Goal: Communication & Community: Answer question/provide support

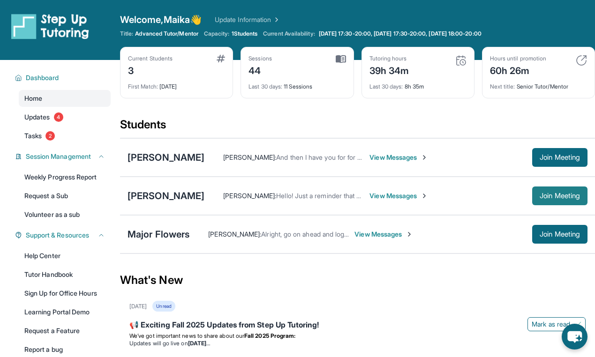
click at [559, 197] on span "Join Meeting" at bounding box center [559, 196] width 40 height 6
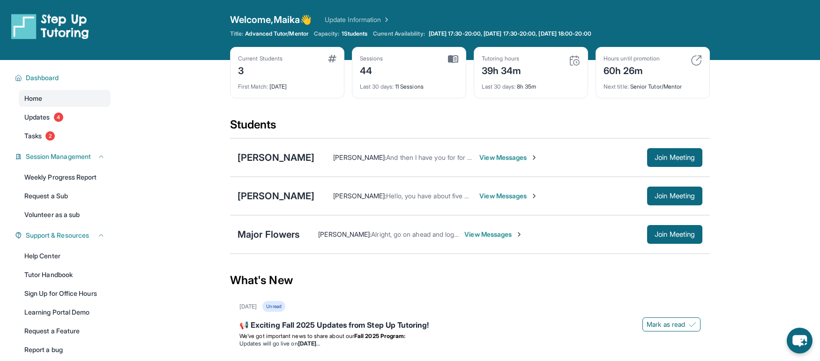
click at [488, 196] on span "View Messages" at bounding box center [508, 195] width 59 height 9
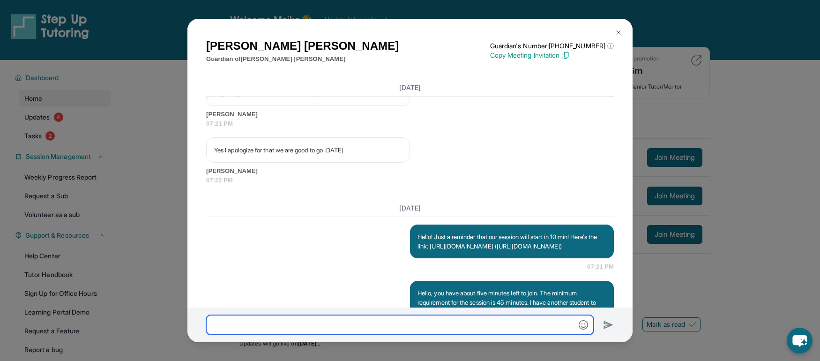
click at [260, 316] on input "text" at bounding box center [400, 325] width 388 height 20
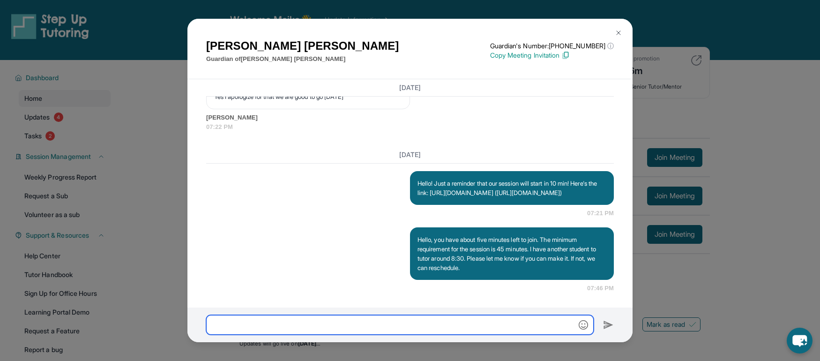
click at [258, 322] on input "text" at bounding box center [400, 325] width 388 height 20
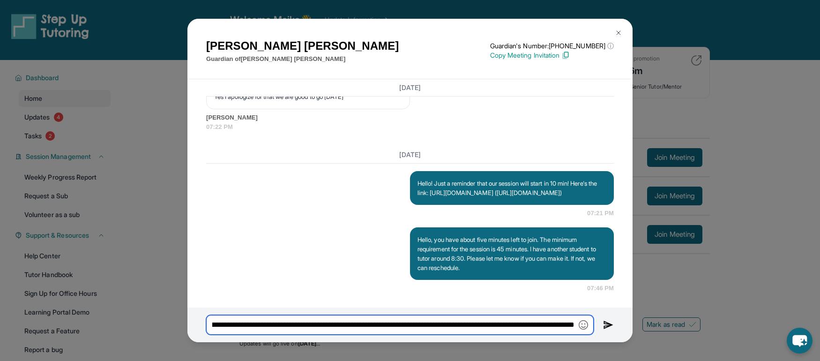
scroll to position [0, 166]
type input "**********"
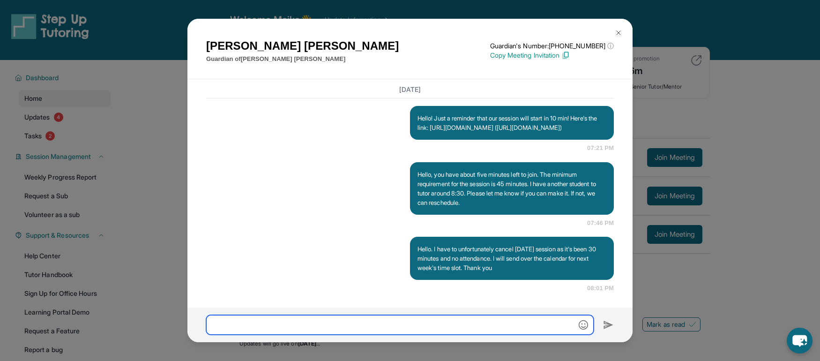
scroll to position [6297, 0]
drag, startPoint x: 207, startPoint y: 213, endPoint x: 145, endPoint y: 201, distance: 63.0
click at [207, 213] on div "Hello, you have about five minutes left to join. The minimum requirement for th…" at bounding box center [410, 195] width 408 height 66
click at [115, 189] on div "Maria Reynaga Guardian of Isabella Anaya Guardian's Number: +14027994533 ⓘ This…" at bounding box center [410, 180] width 820 height 361
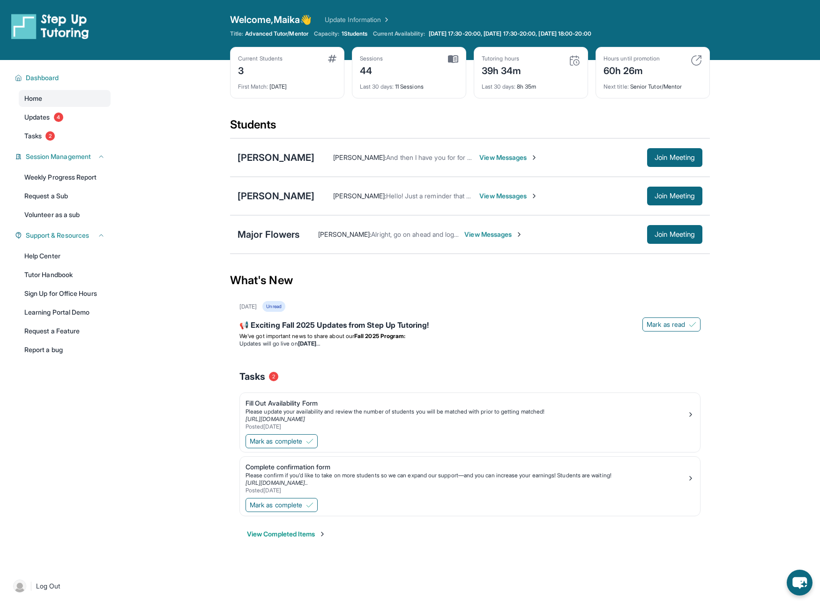
click at [672, 144] on div "[PERSON_NAME] [PERSON_NAME] : And then I have you for for [DATE] [URL][DOMAIN_N…" at bounding box center [470, 157] width 480 height 38
click at [671, 152] on button "Join Meeting" at bounding box center [674, 157] width 55 height 19
